Goal: Navigation & Orientation: Find specific page/section

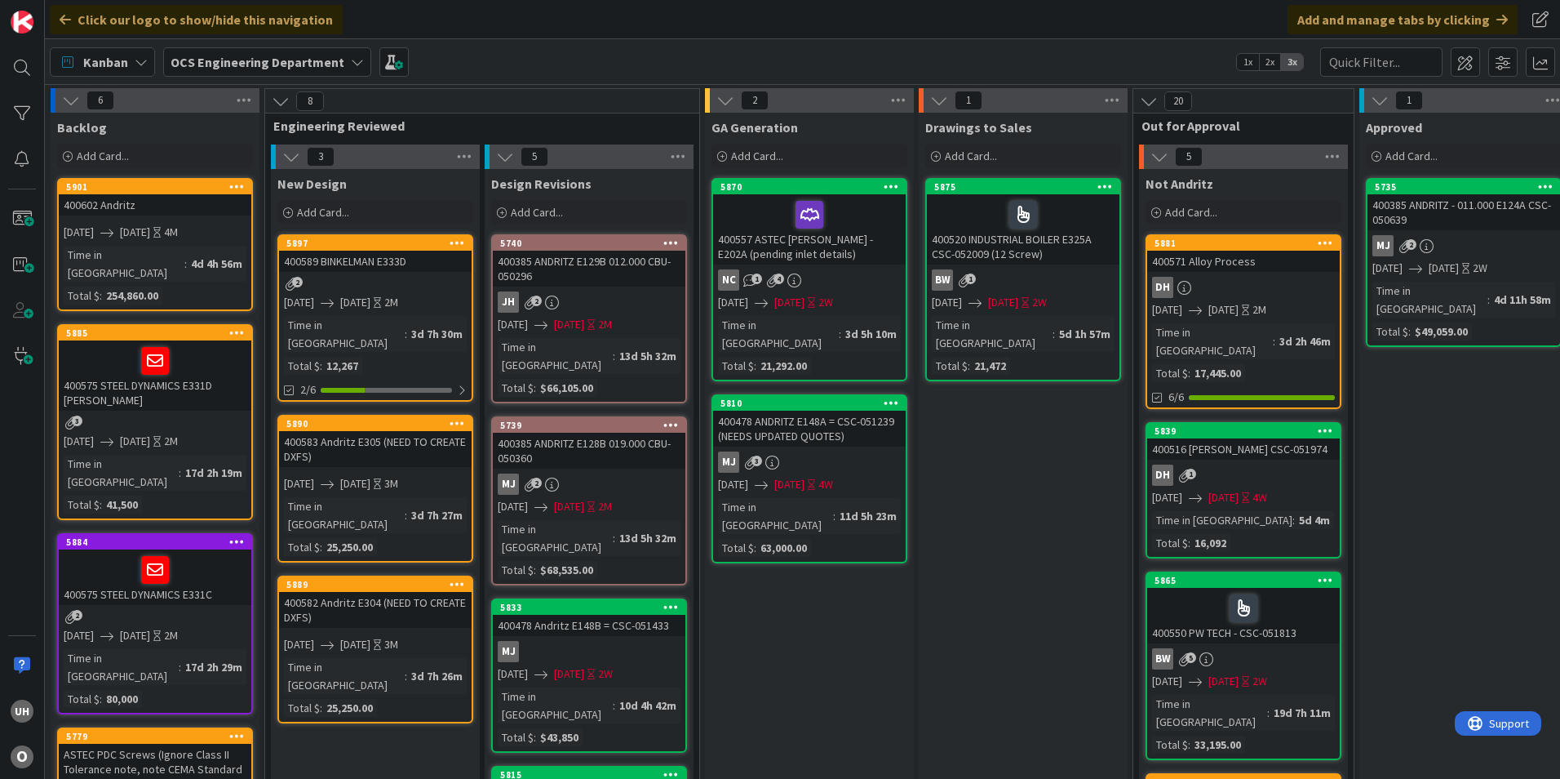
scroll to position [0, 1422]
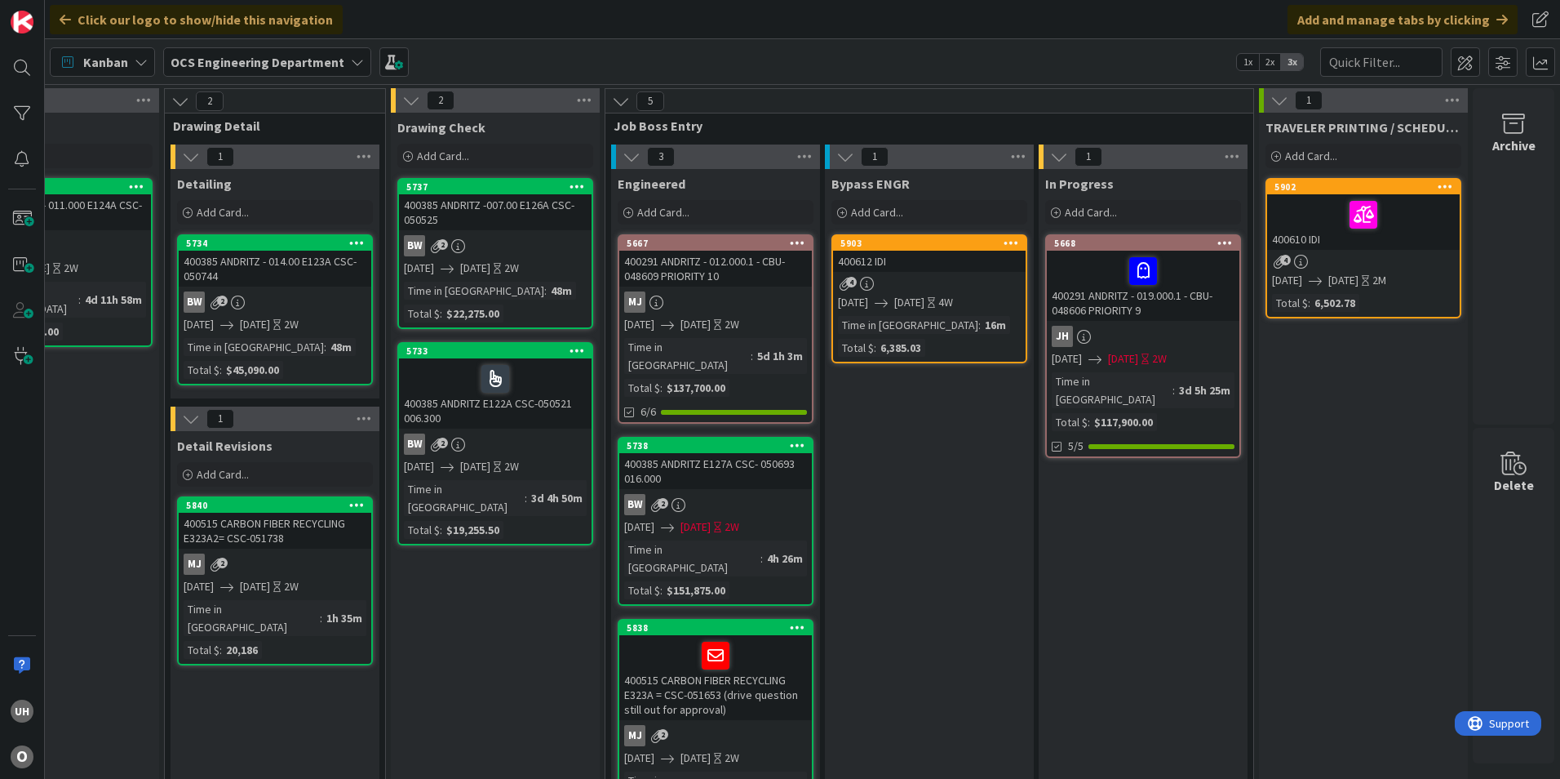
click at [642, 638] on div at bounding box center [715, 655] width 183 height 34
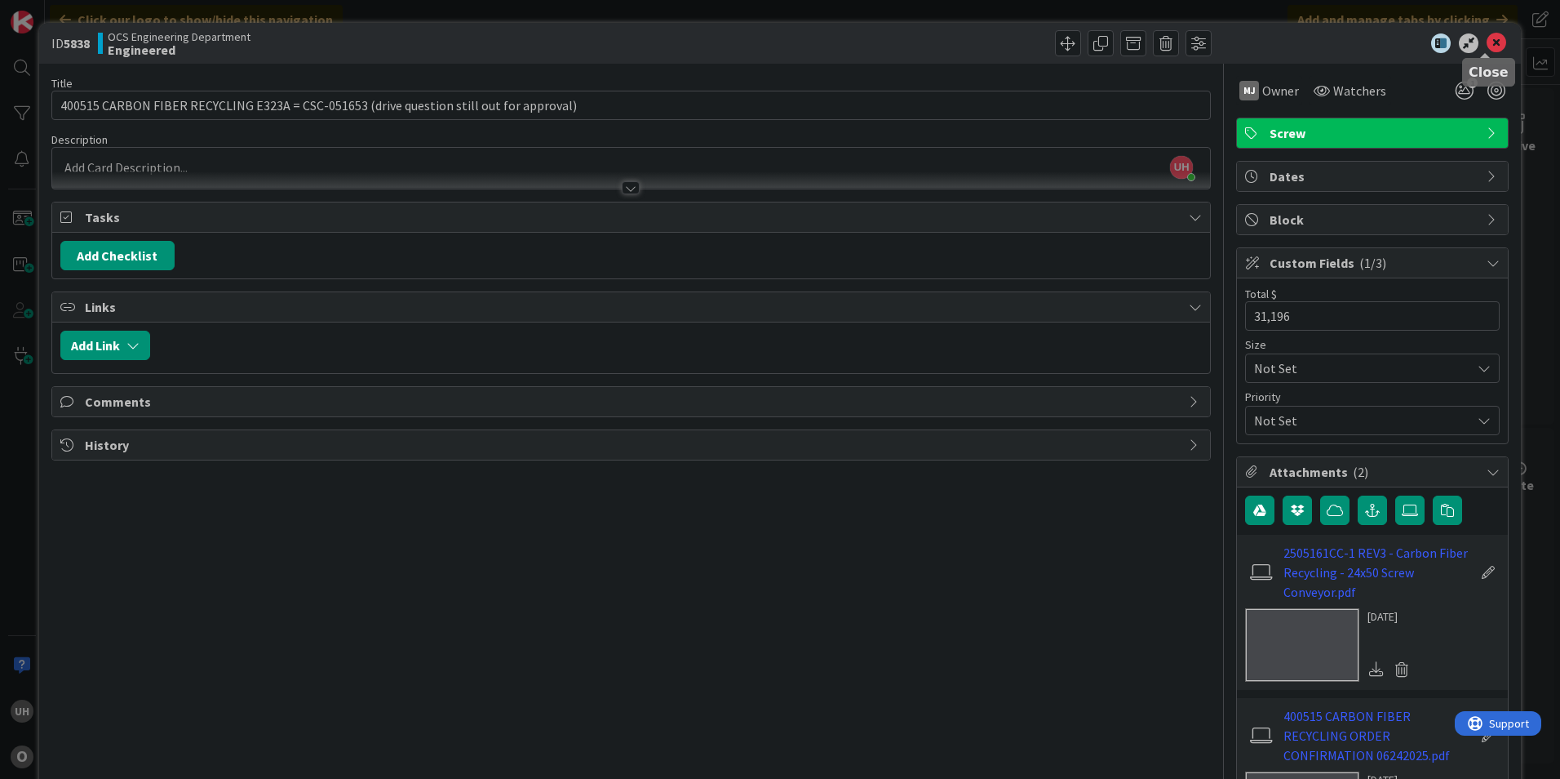
click at [1488, 39] on icon at bounding box center [1497, 43] width 20 height 20
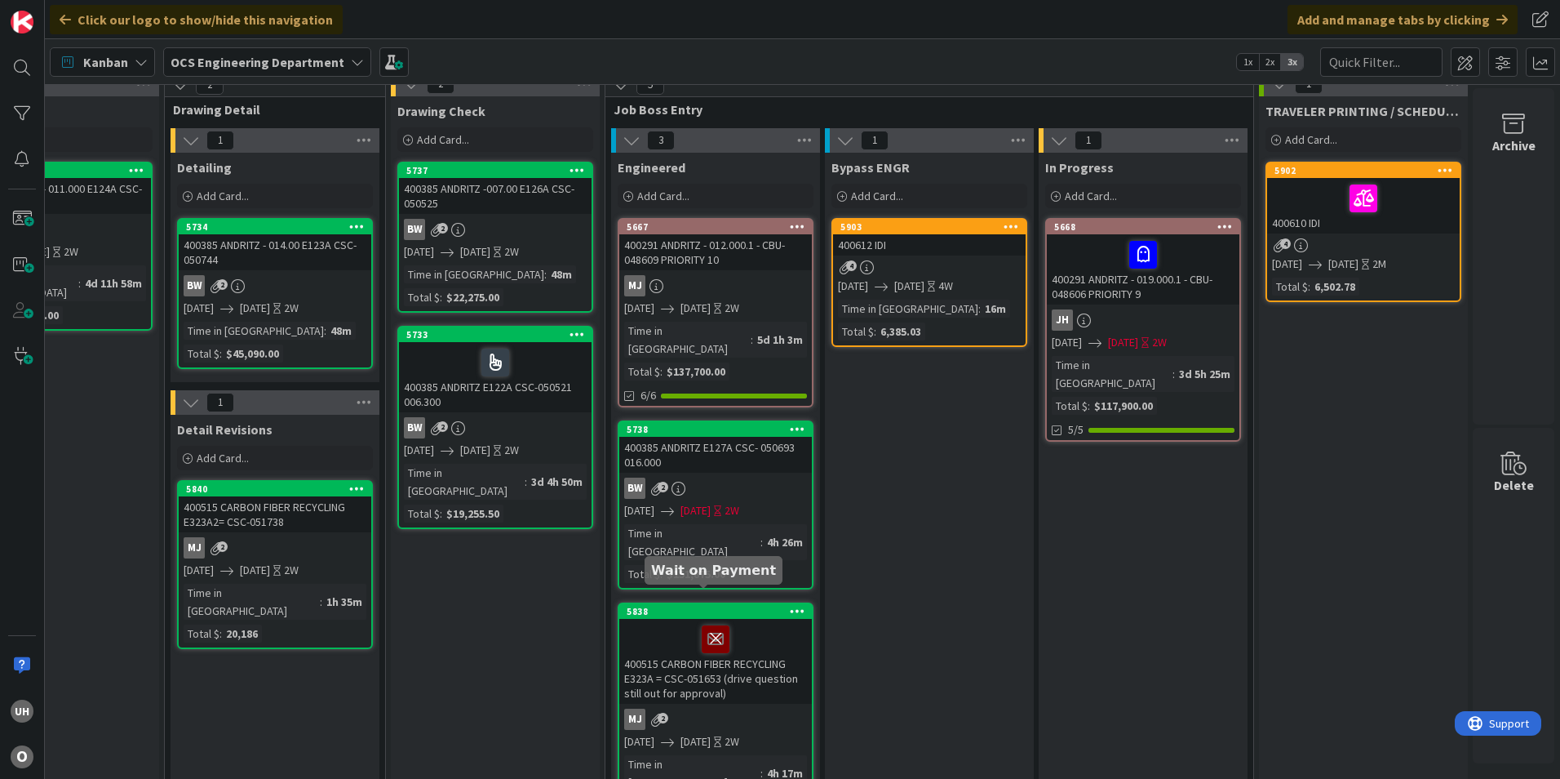
click at [708, 625] on icon at bounding box center [716, 638] width 28 height 26
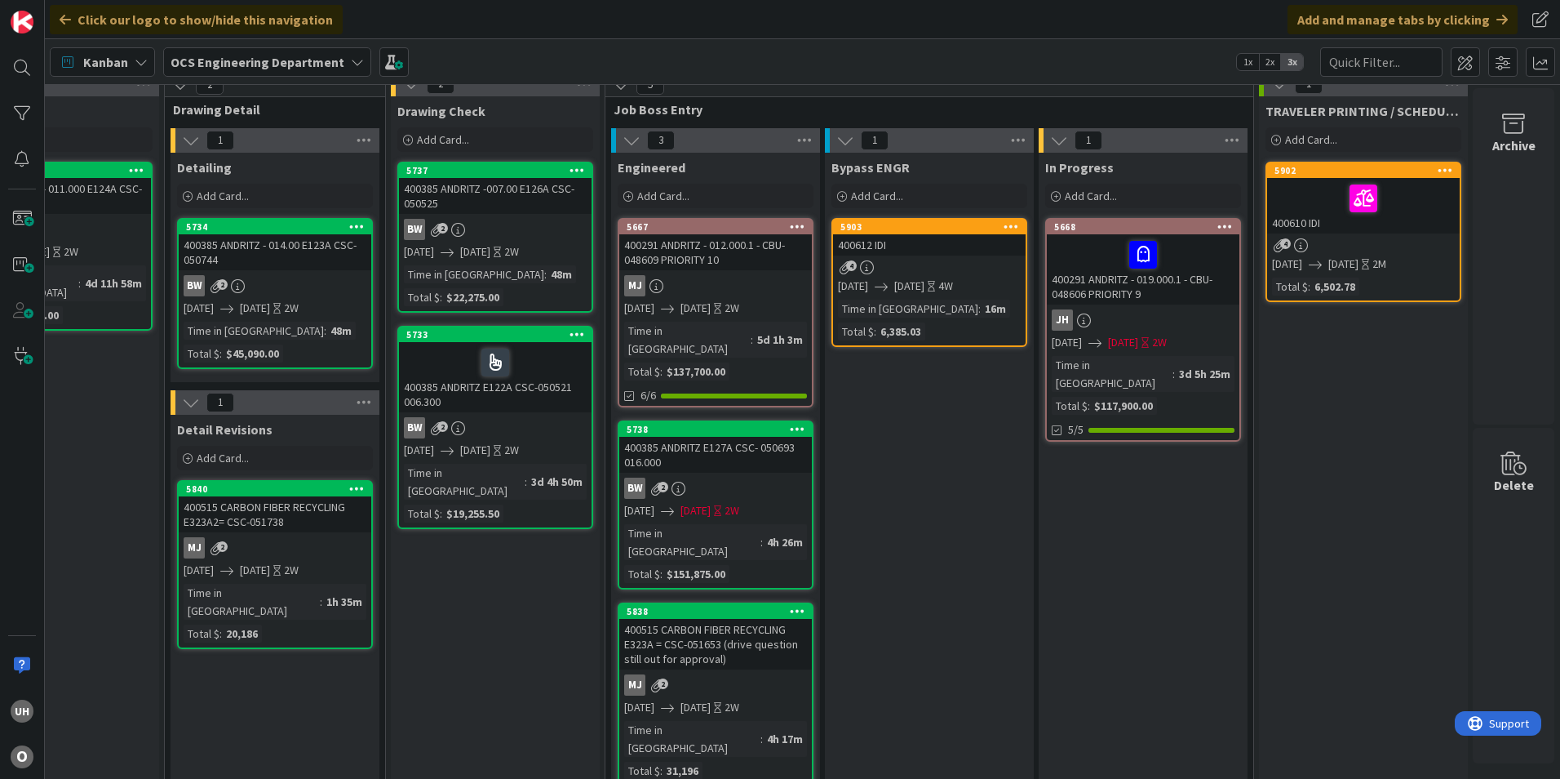
click at [726, 619] on div "400515 CARBON FIBER RECYCLING E323A = CSC-051653 (drive question still out for …" at bounding box center [715, 644] width 193 height 51
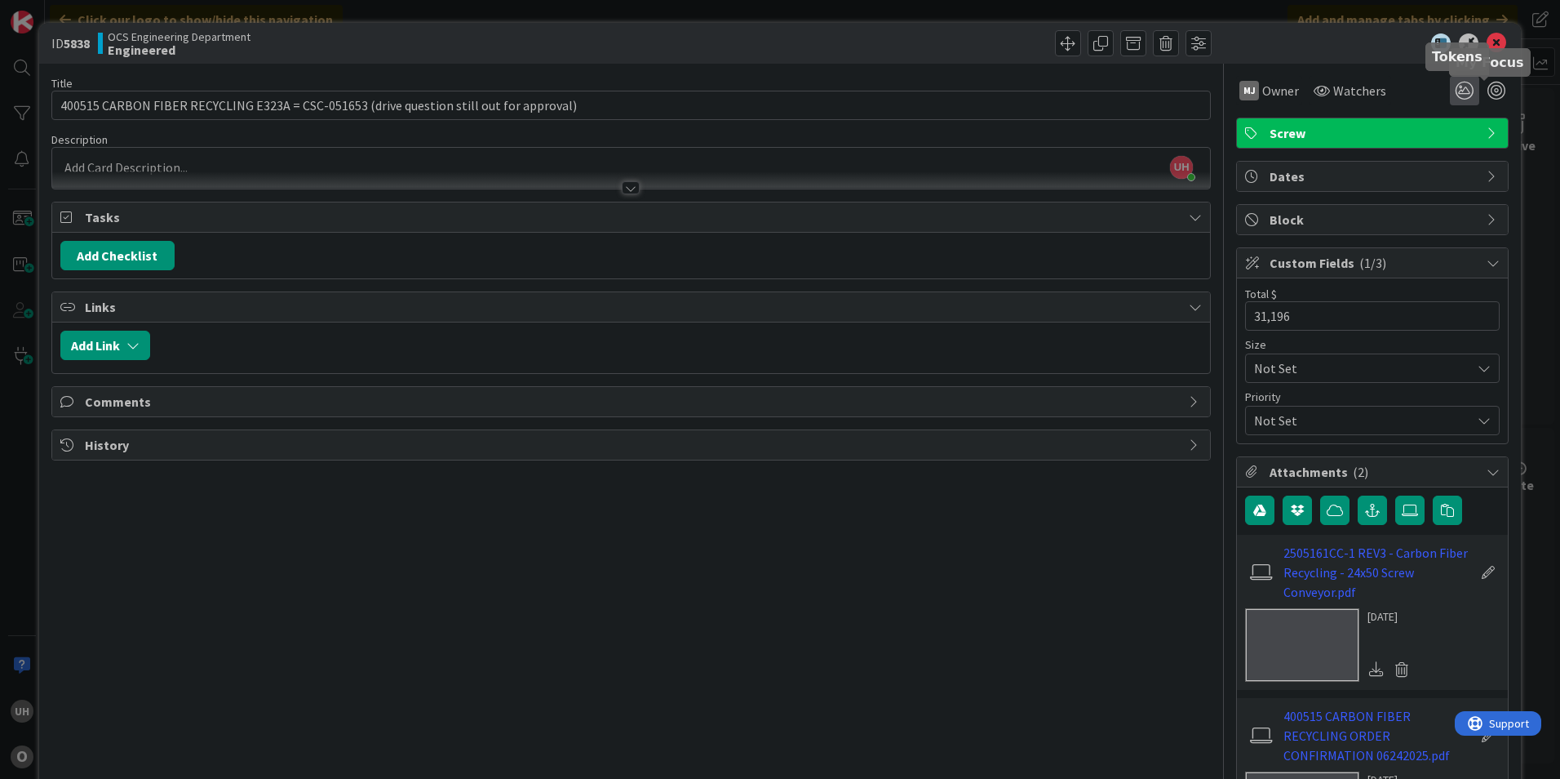
click at [1457, 88] on icon at bounding box center [1464, 90] width 29 height 29
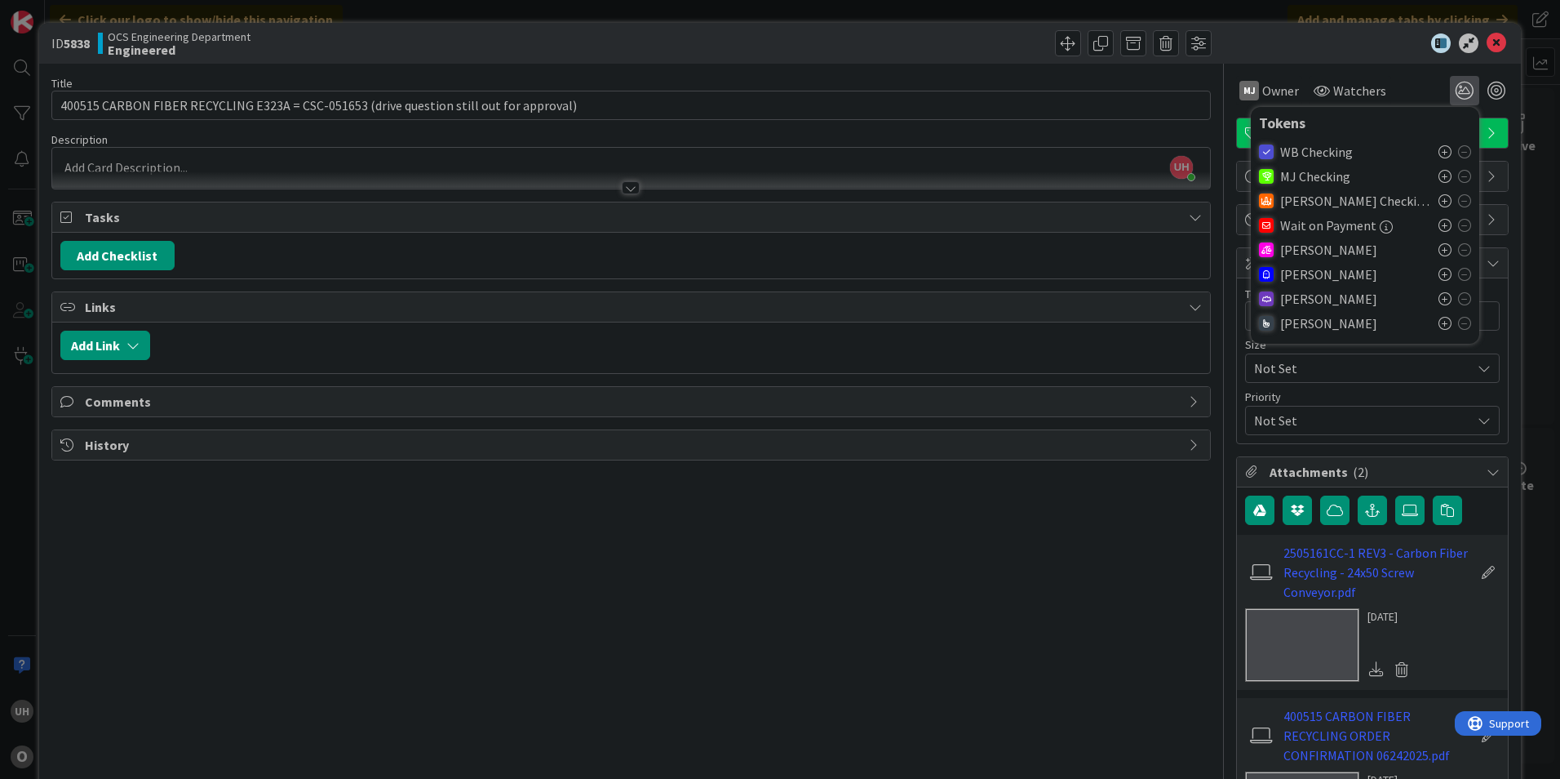
click at [1439, 274] on icon at bounding box center [1445, 274] width 13 height 13
click at [1489, 40] on icon at bounding box center [1497, 43] width 20 height 20
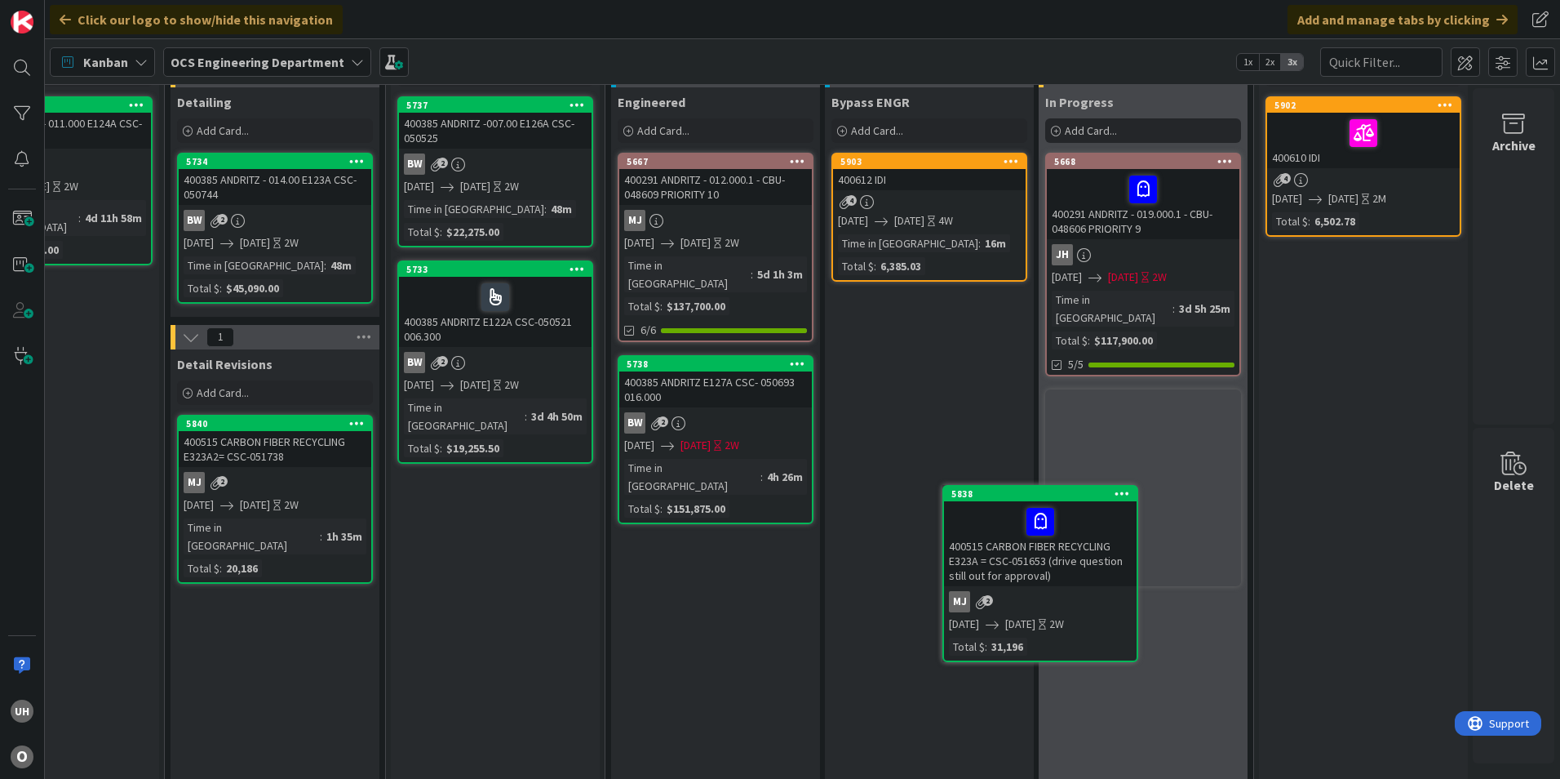
scroll to position [87, 1422]
